Goal: Task Accomplishment & Management: Manage account settings

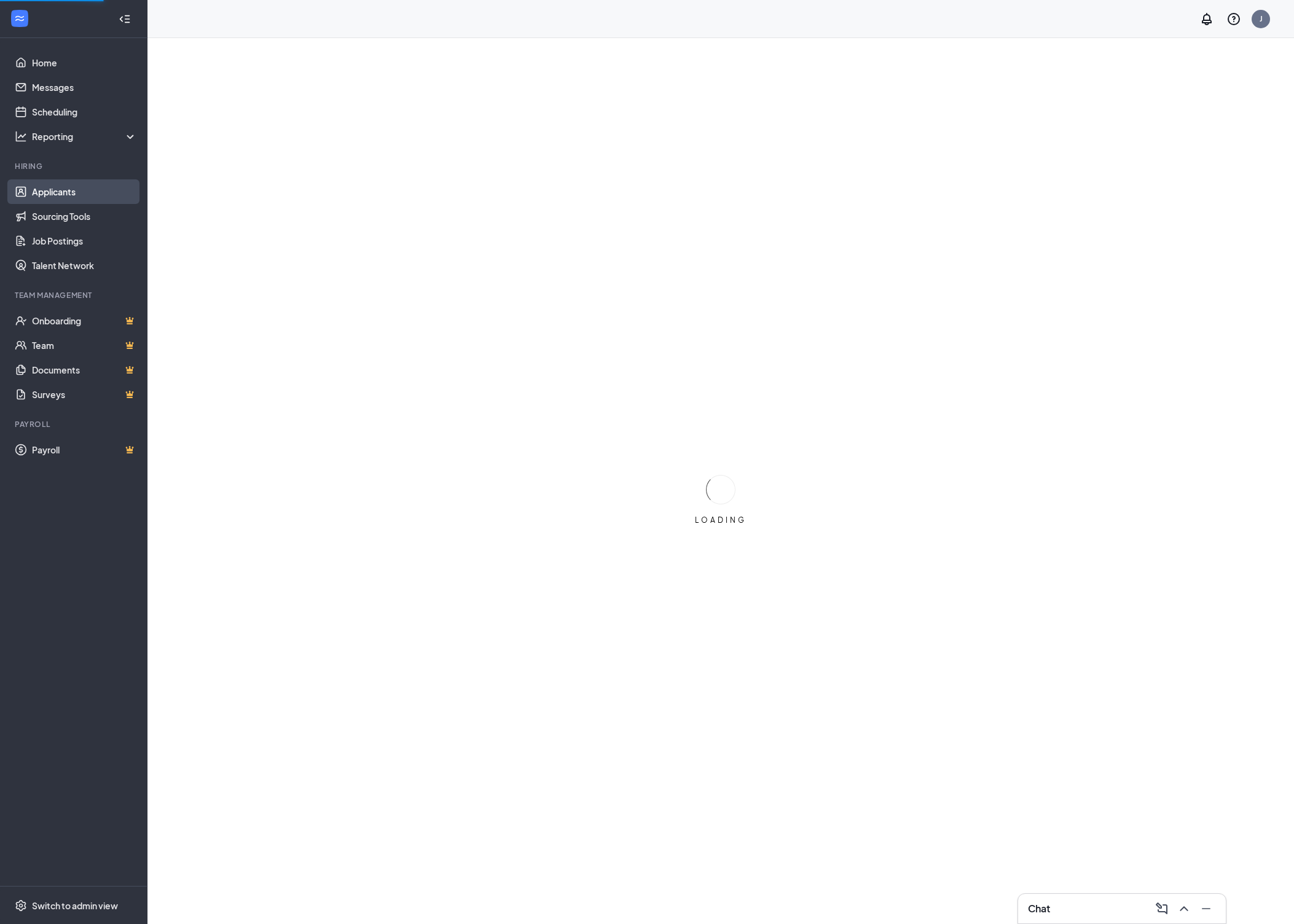
click at [70, 198] on link "Applicants" at bounding box center [84, 191] width 105 height 25
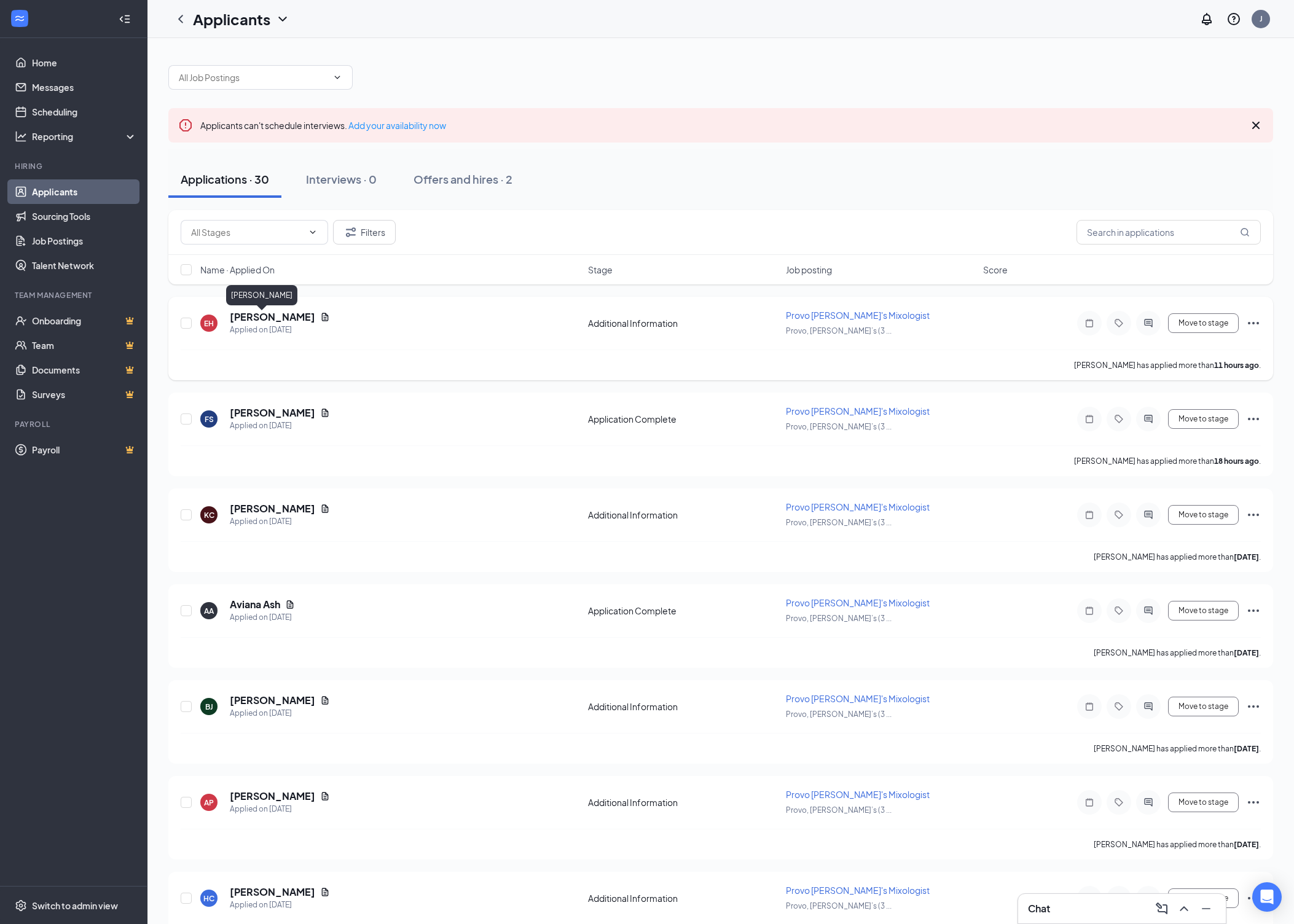
click at [280, 322] on h5 "[PERSON_NAME]" at bounding box center [273, 317] width 86 height 13
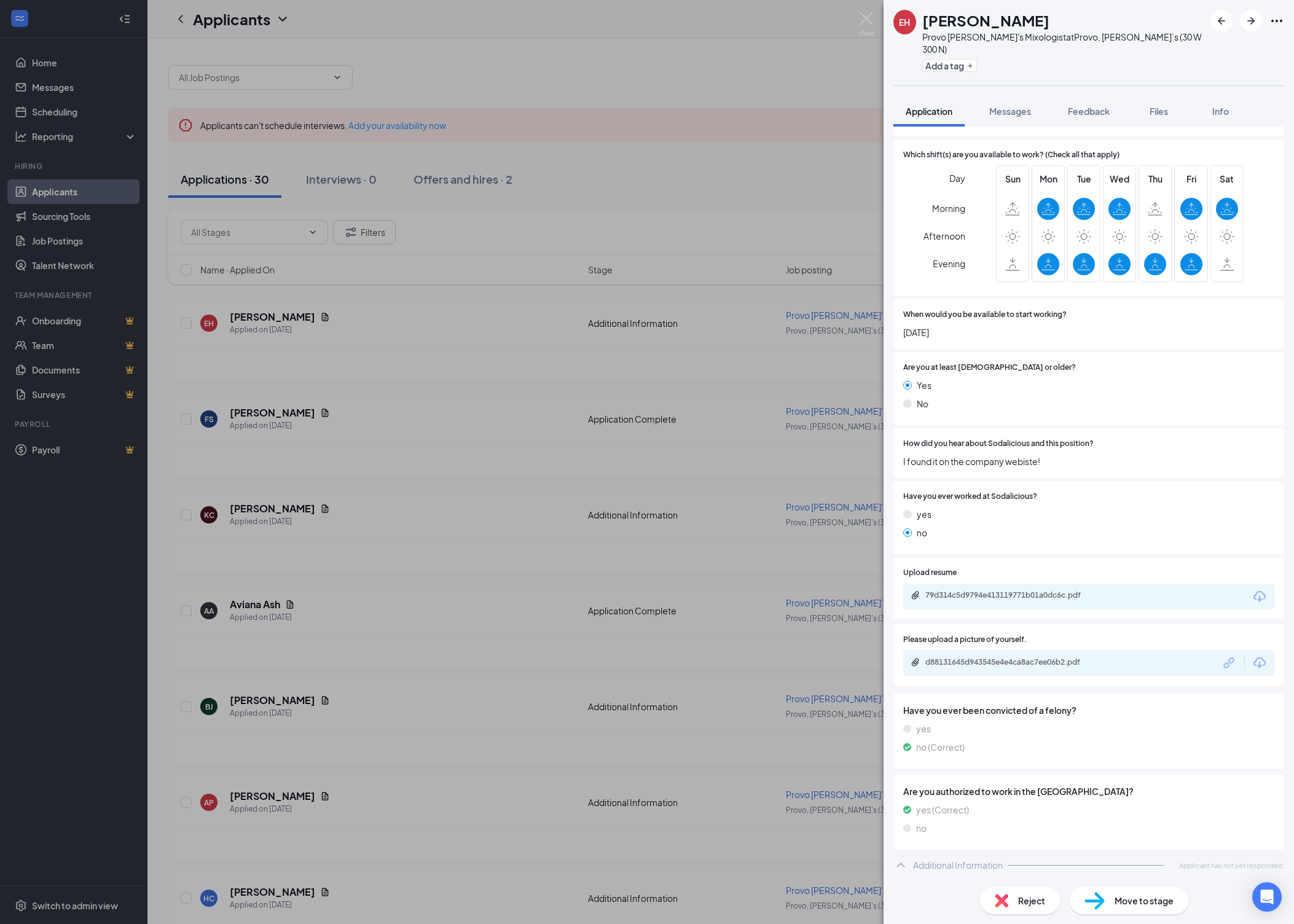
scroll to position [424, 0]
click at [1006, 657] on div "d88131645d943545e4e4ca8ac7ee06b2.pdf" at bounding box center [1011, 662] width 172 height 9
click at [532, 430] on div "EH [PERSON_NAME] Provo [PERSON_NAME]'s Mixologist at Provo, [PERSON_NAME]’s (30…" at bounding box center [647, 462] width 1294 height 924
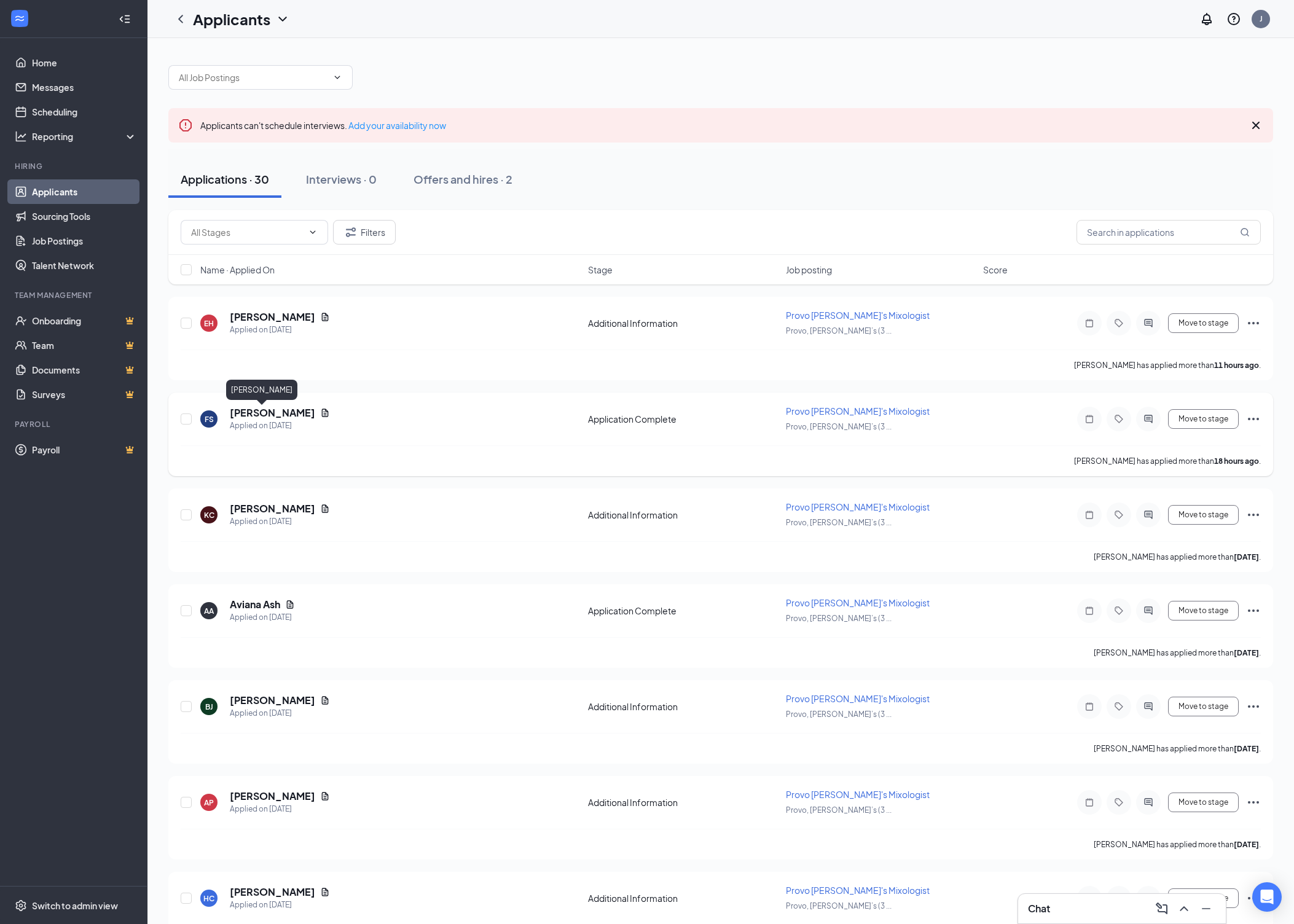
click at [272, 414] on h5 "[PERSON_NAME]" at bounding box center [273, 413] width 86 height 13
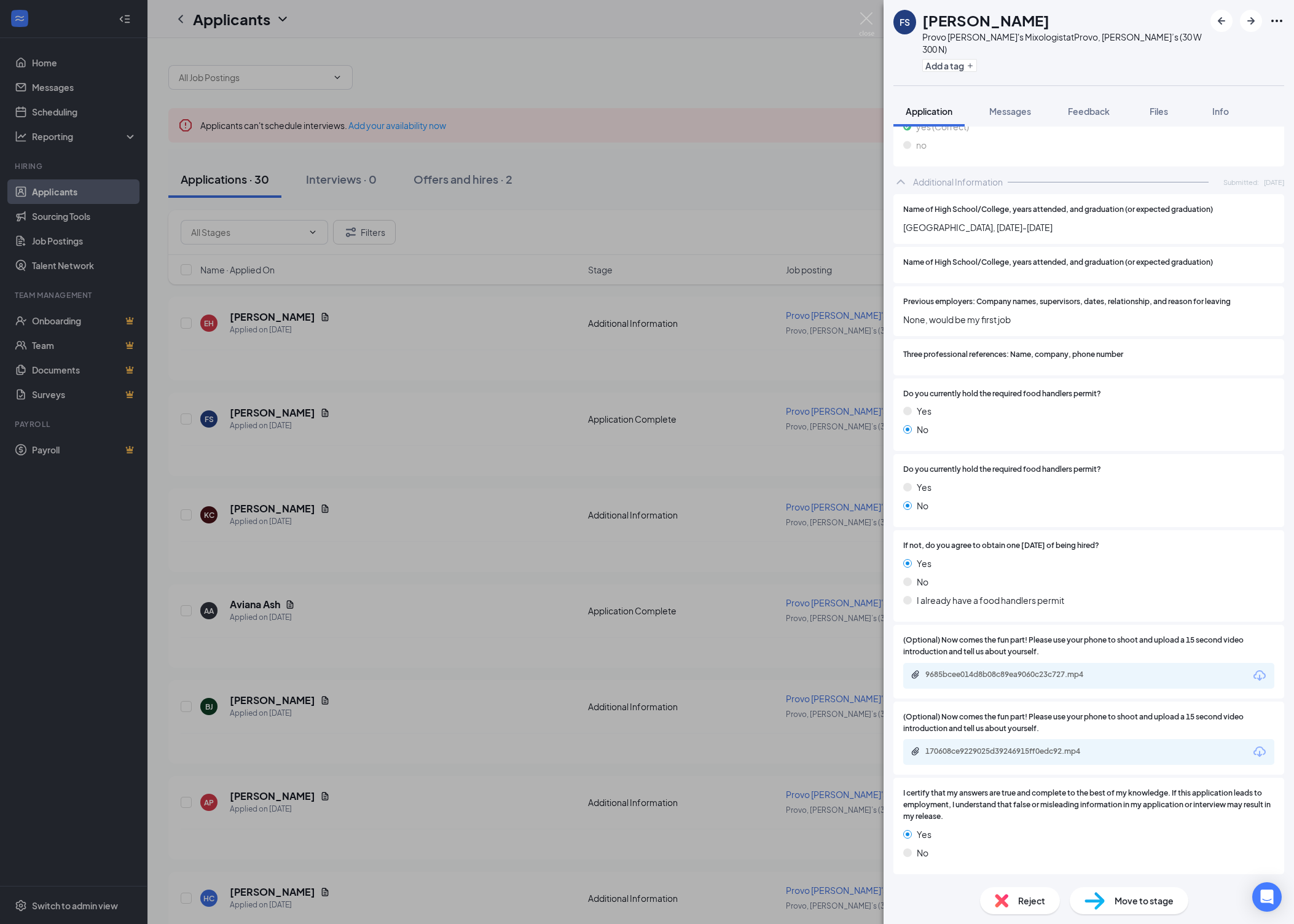
scroll to position [1183, 0]
click at [1058, 669] on div "9685bcee014d8b08c89ea9060c23c727.mp4" at bounding box center [1011, 674] width 172 height 9
click at [654, 479] on div "FS [PERSON_NAME] Provo [PERSON_NAME]'s Mixologist at Provo, [PERSON_NAME]’s (30…" at bounding box center [647, 462] width 1294 height 924
